Goal: Use online tool/utility: Utilize a website feature to perform a specific function

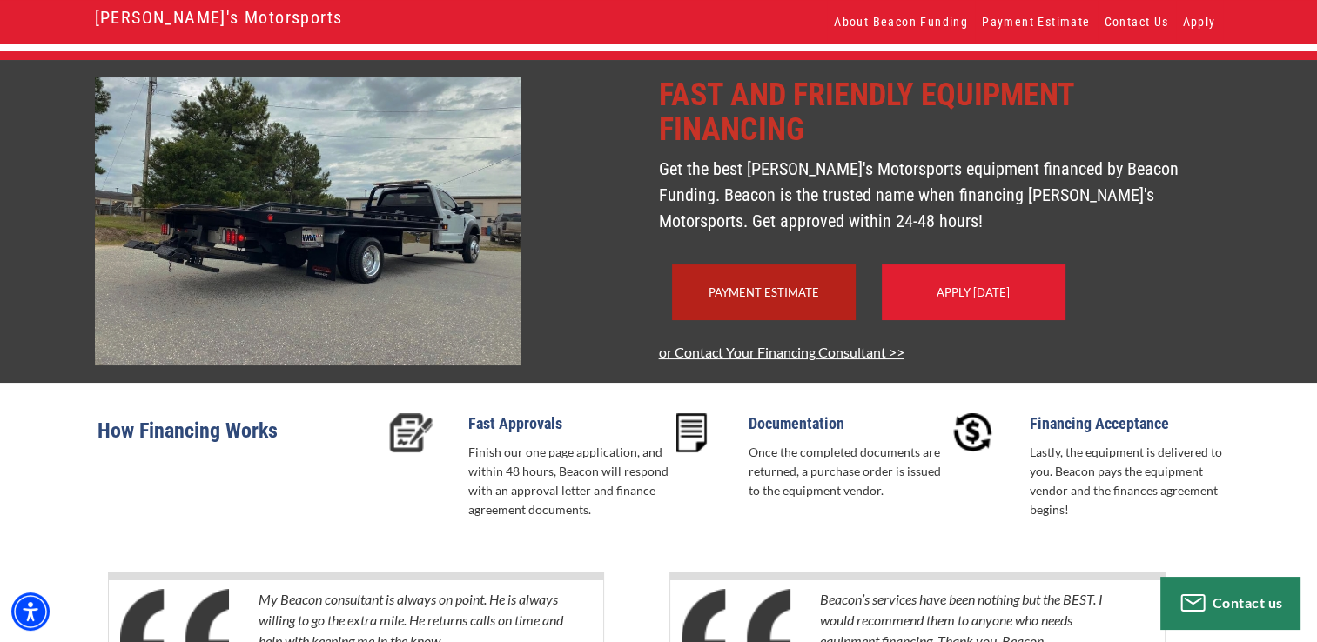
scroll to position [53, 0]
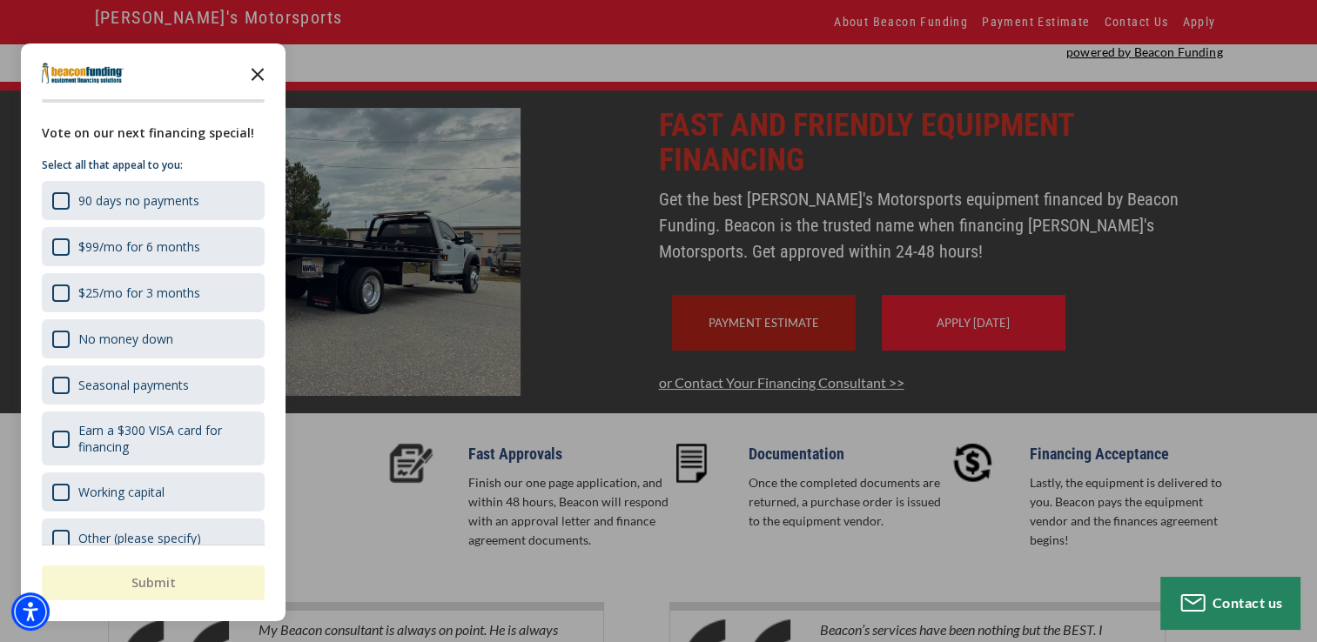
click at [245, 71] on icon "Close the survey" at bounding box center [257, 73] width 35 height 35
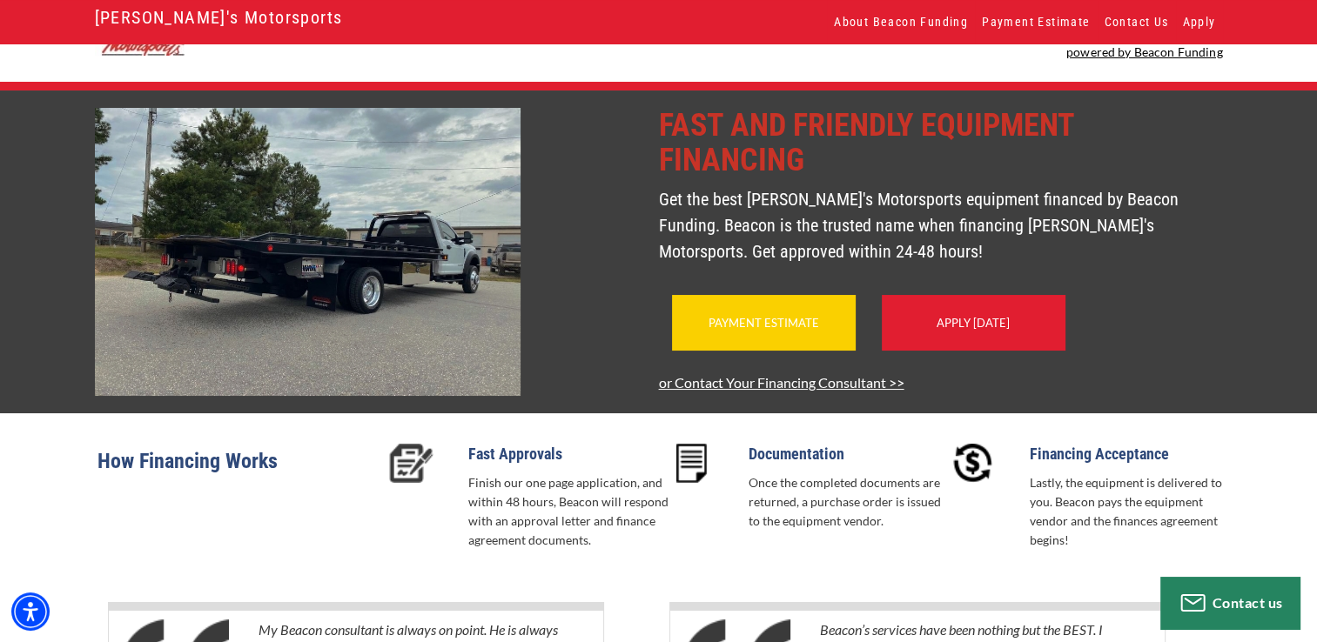
click at [779, 330] on link "Payment Estimate" at bounding box center [763, 323] width 111 height 14
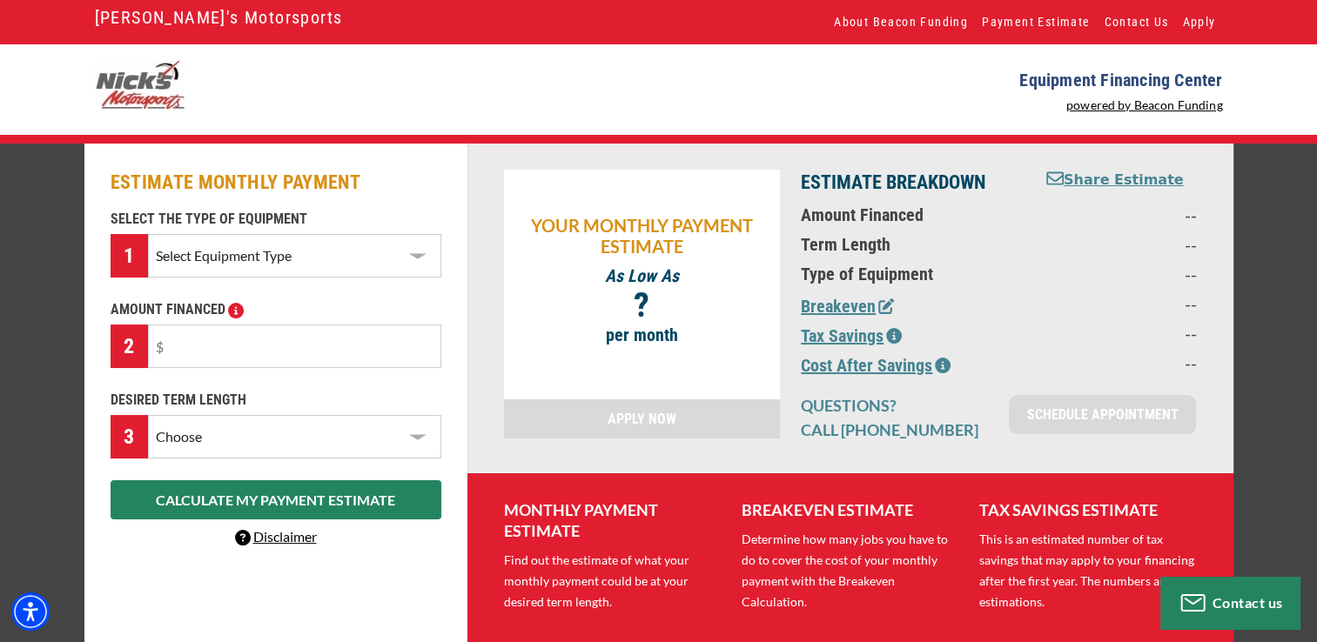
click at [423, 258] on select "Select Equipment Type Backhoe Boom/Bucket Truck Chipper Commercial Mower Crane …" at bounding box center [294, 256] width 292 height 44
select select "5"
click at [148, 234] on select "Select Equipment Type Backhoe Boom/Bucket Truck Chipper Commercial Mower Crane …" at bounding box center [294, 256] width 292 height 44
click at [183, 346] on input "text" at bounding box center [294, 347] width 292 height 44
type input "$32,000"
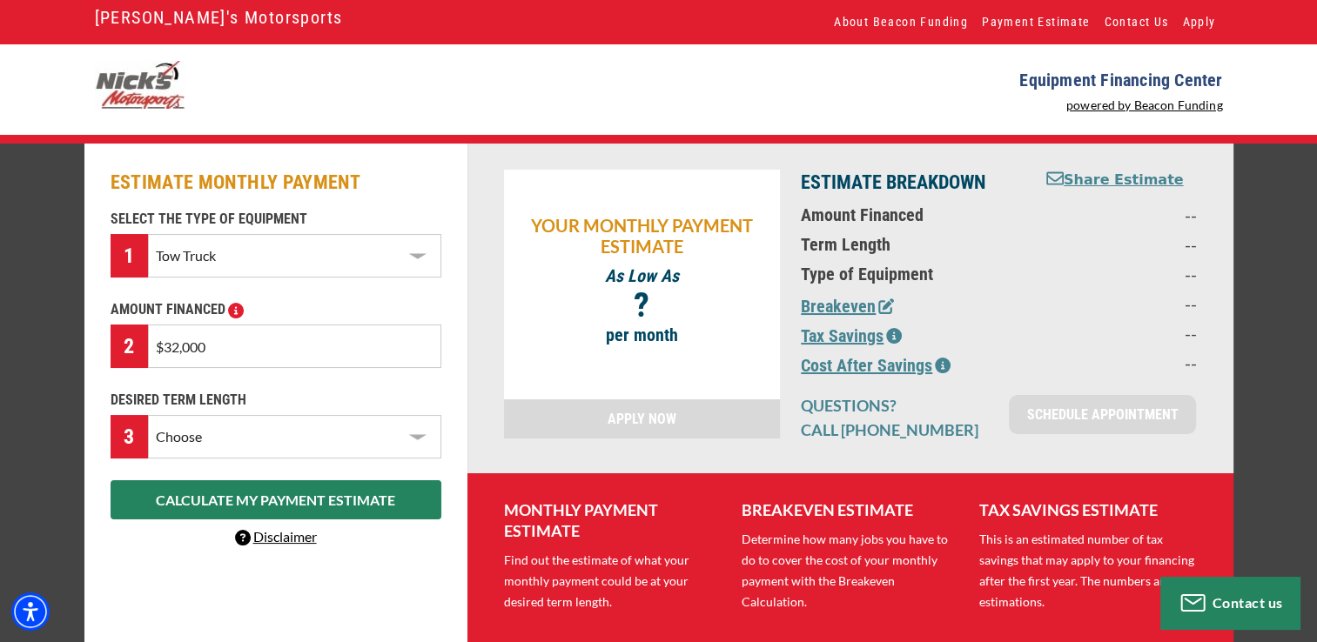
click at [411, 433] on select "Choose 36 Months 48 Months 60 Months" at bounding box center [294, 437] width 292 height 44
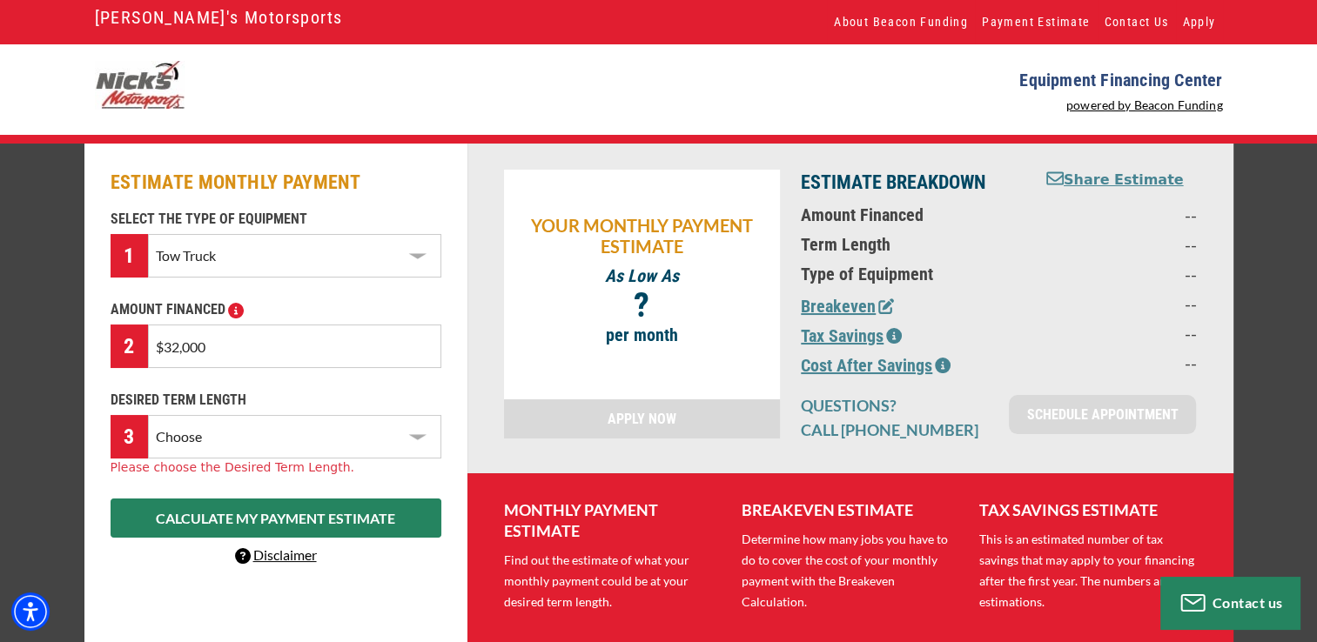
select select "60"
click at [148, 415] on select "Choose 36 Months 48 Months 60 Months" at bounding box center [294, 437] width 292 height 44
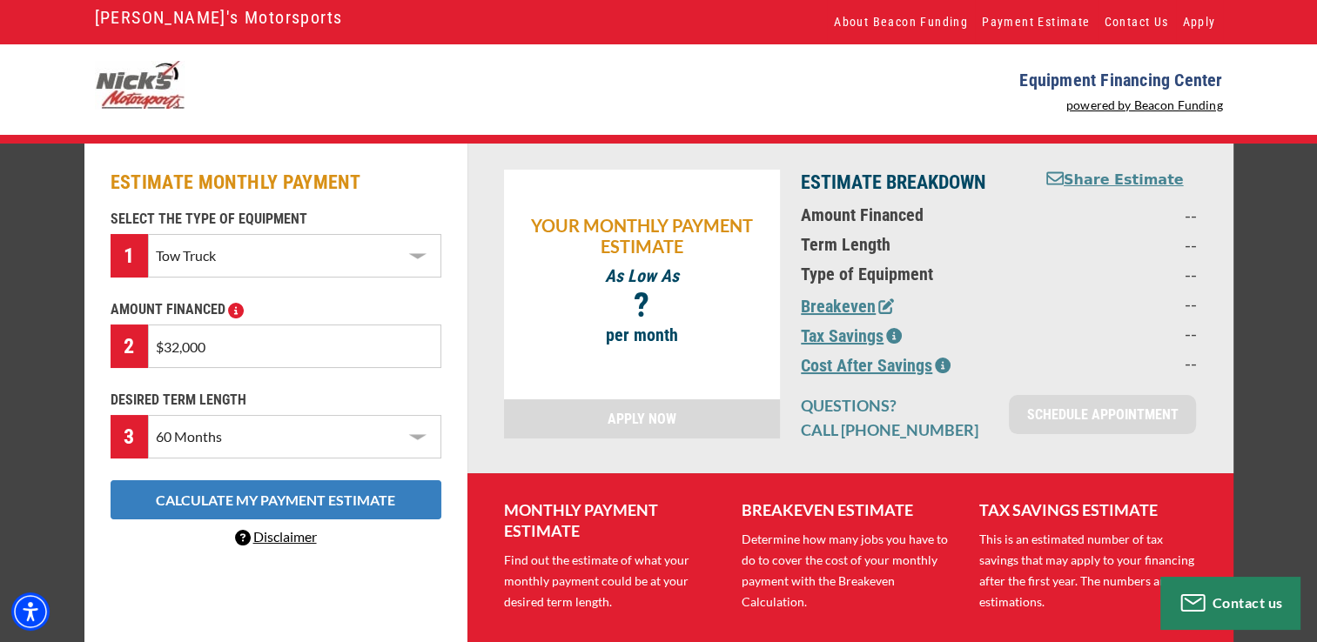
click at [256, 504] on button "CALCULATE MY PAYMENT ESTIMATE" at bounding box center [276, 499] width 331 height 39
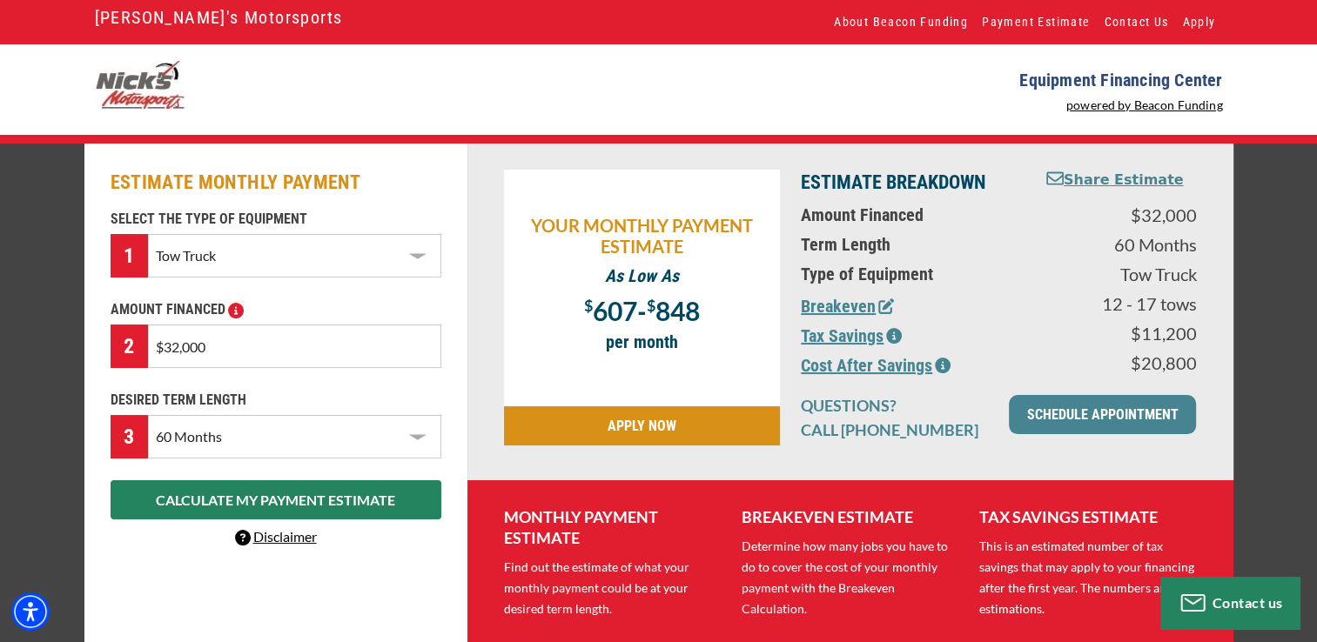
click at [1110, 411] on link "SCHEDULE APPOINTMENT" at bounding box center [1102, 414] width 187 height 39
